Goal: Task Accomplishment & Management: Manage account settings

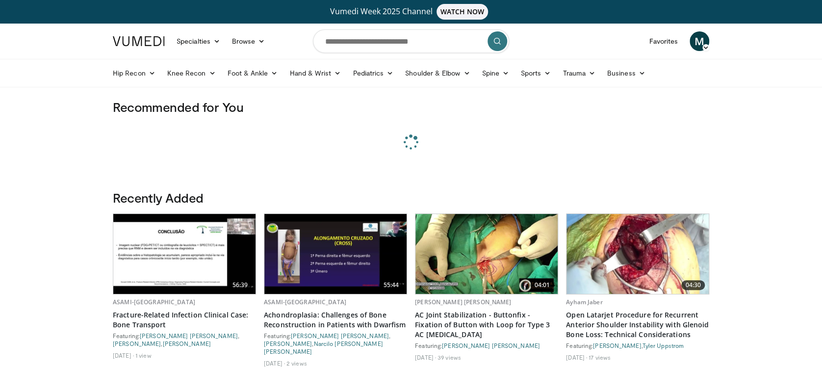
drag, startPoint x: 695, startPoint y: 40, endPoint x: 695, endPoint y: 45, distance: 5.4
click at [695, 40] on span "M" at bounding box center [700, 41] width 20 height 20
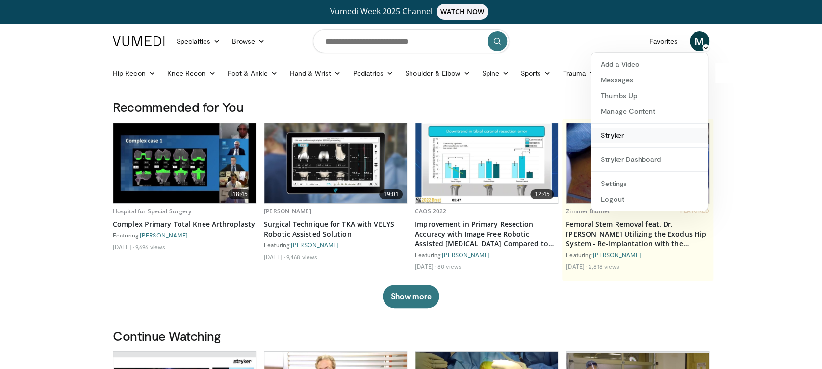
click at [664, 132] on link "Stryker" at bounding box center [649, 136] width 117 height 16
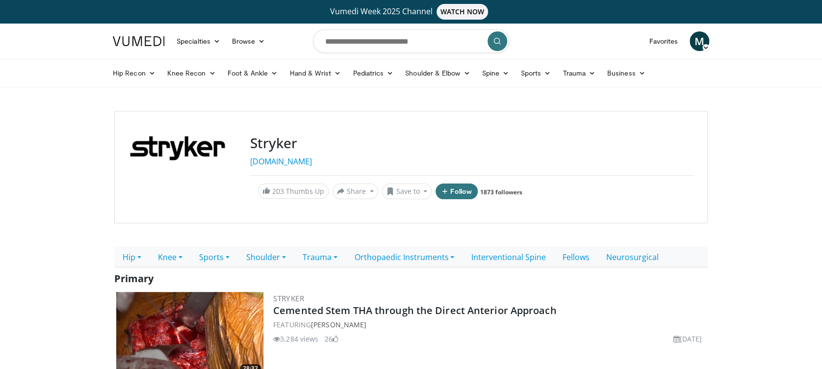
click at [696, 41] on span "M" at bounding box center [700, 41] width 20 height 20
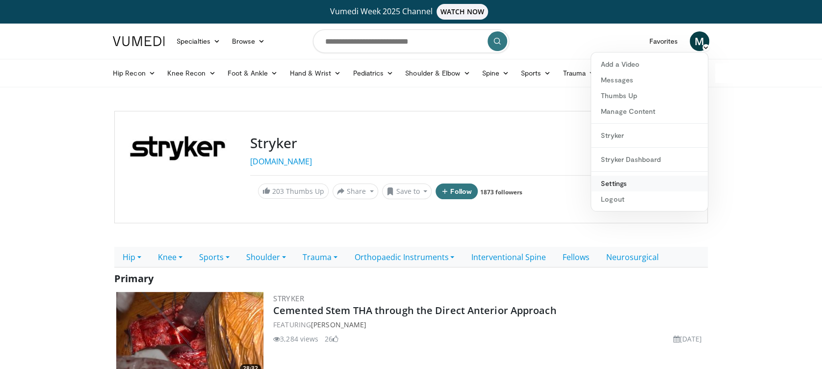
click at [655, 180] on link "Settings" at bounding box center [649, 184] width 117 height 16
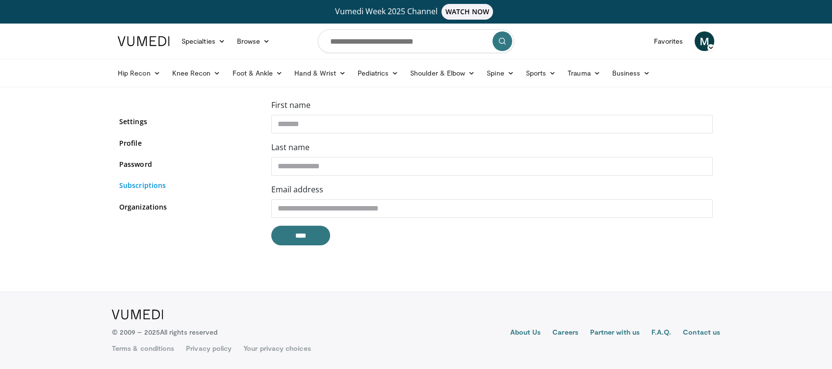
click at [165, 185] on link "Subscriptions" at bounding box center [187, 185] width 137 height 10
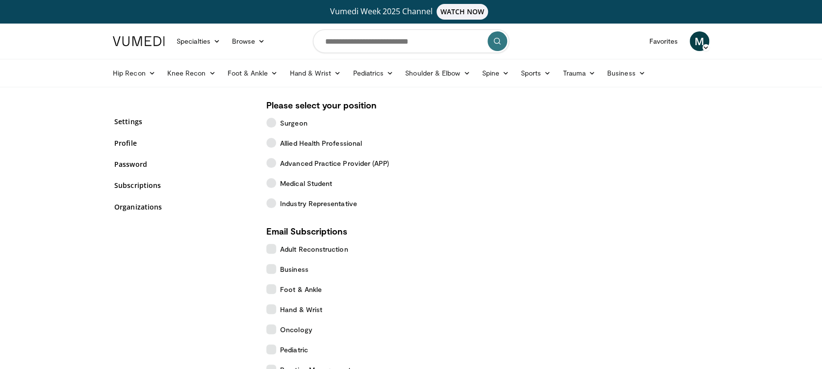
click at [698, 41] on span "M" at bounding box center [700, 41] width 20 height 20
click at [657, 140] on link "Stryker" at bounding box center [649, 136] width 117 height 16
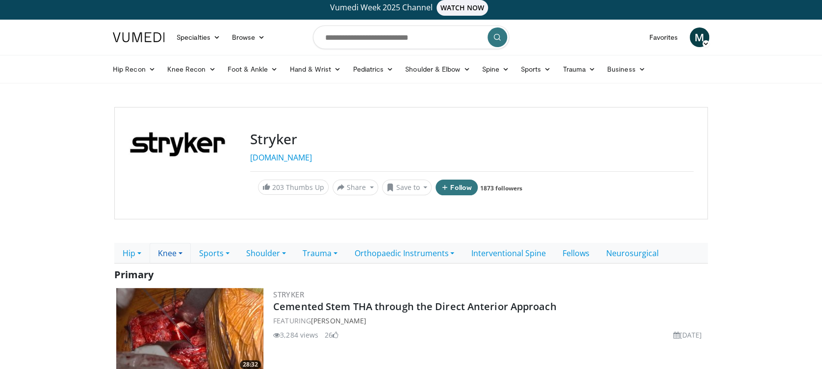
scroll to position [327, 0]
